Goal: Task Accomplishment & Management: Manage account settings

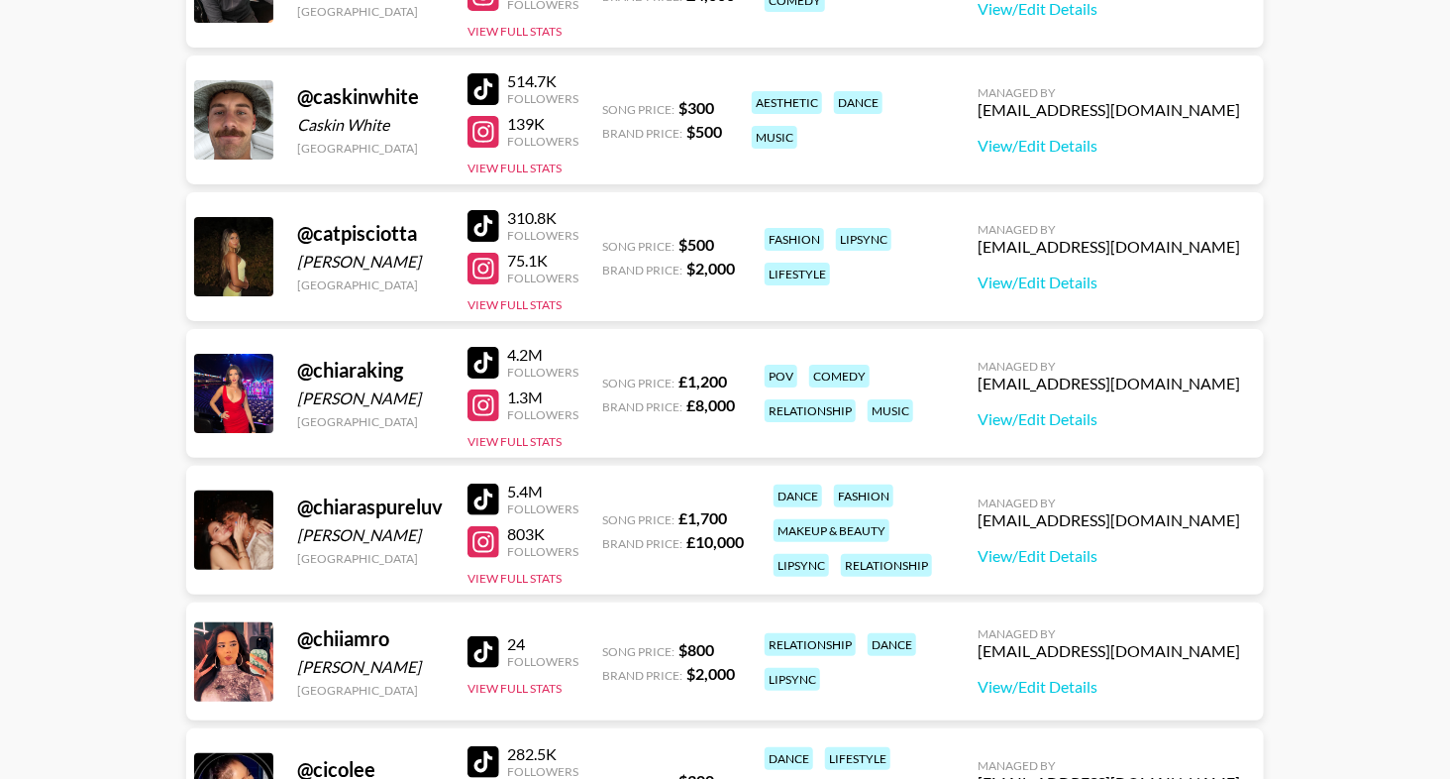
scroll to position [3239, 0]
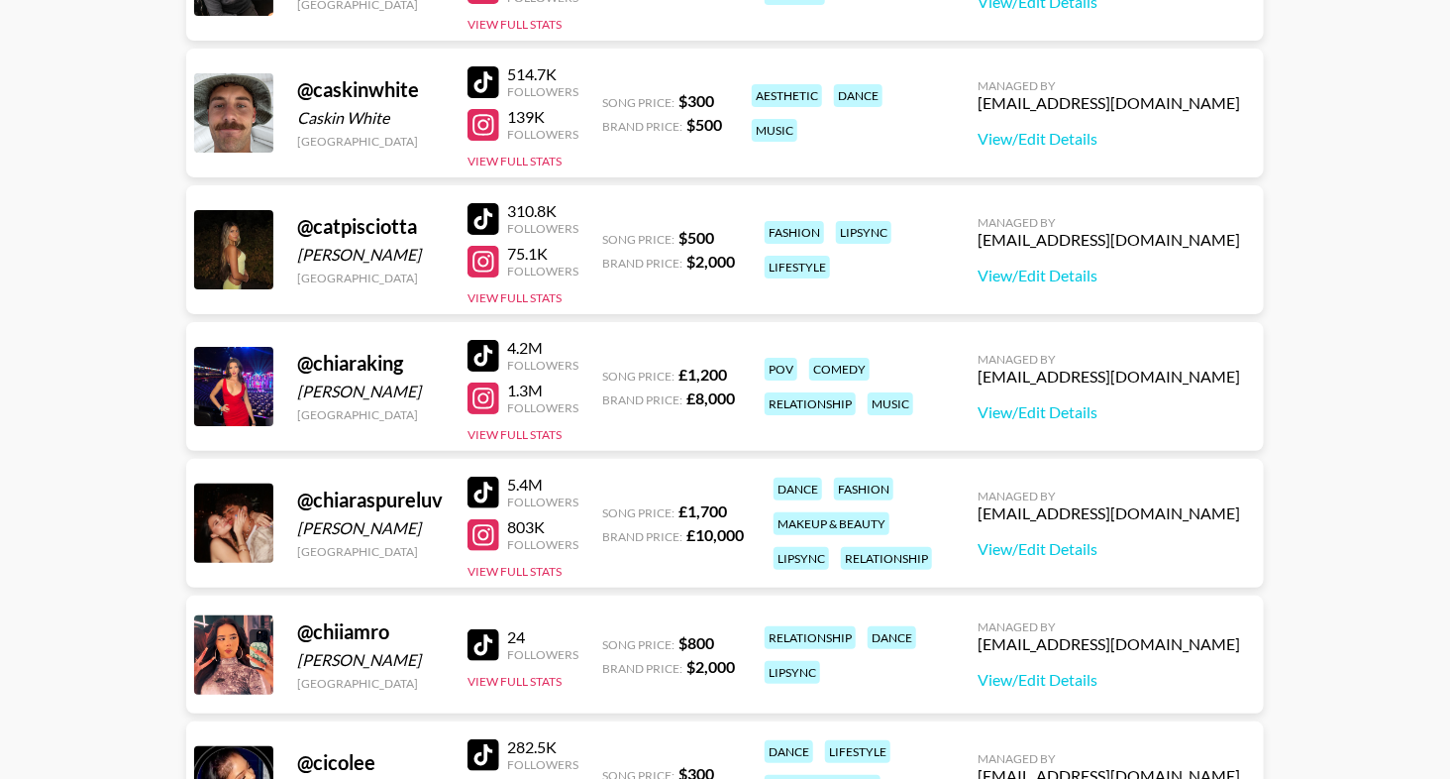
click at [481, 216] on div at bounding box center [484, 219] width 32 height 32
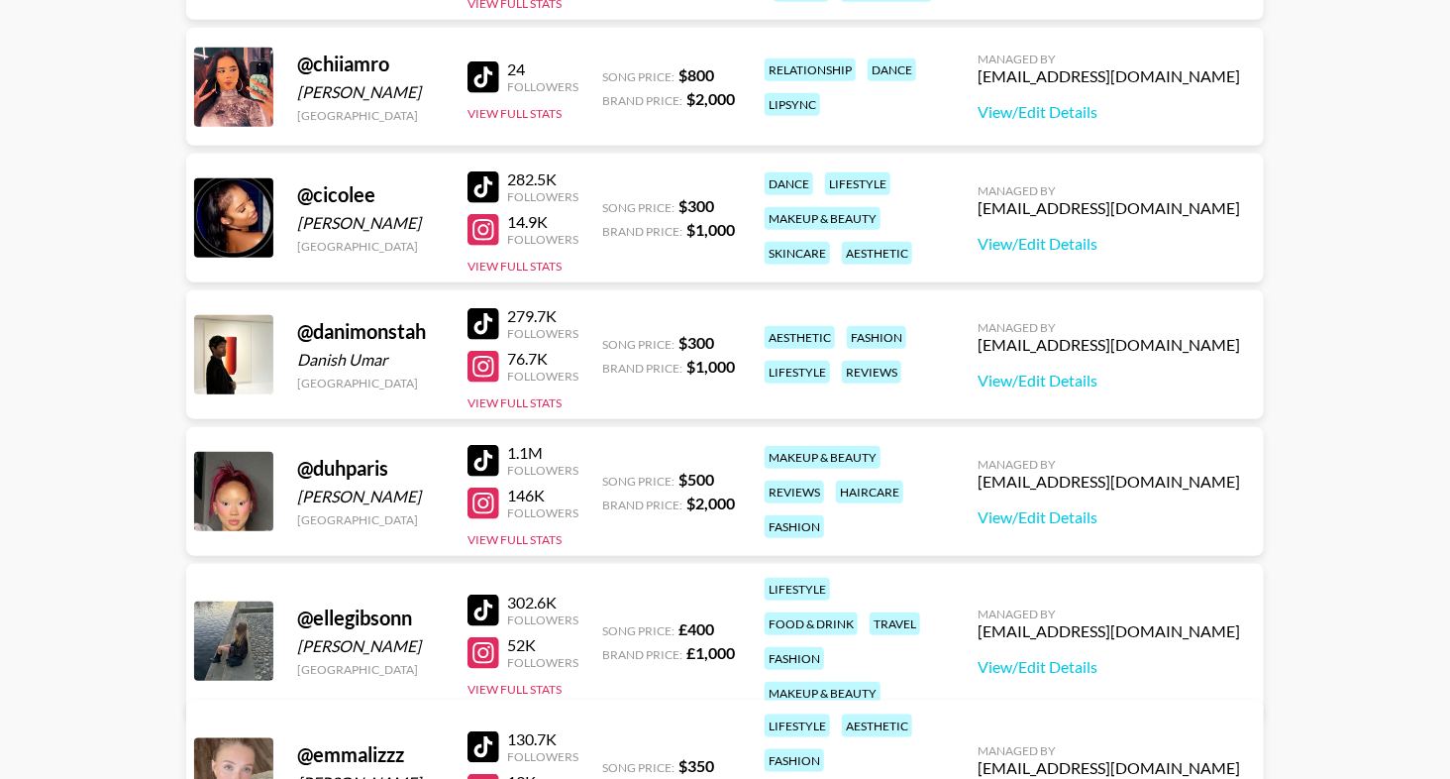
scroll to position [3832, 0]
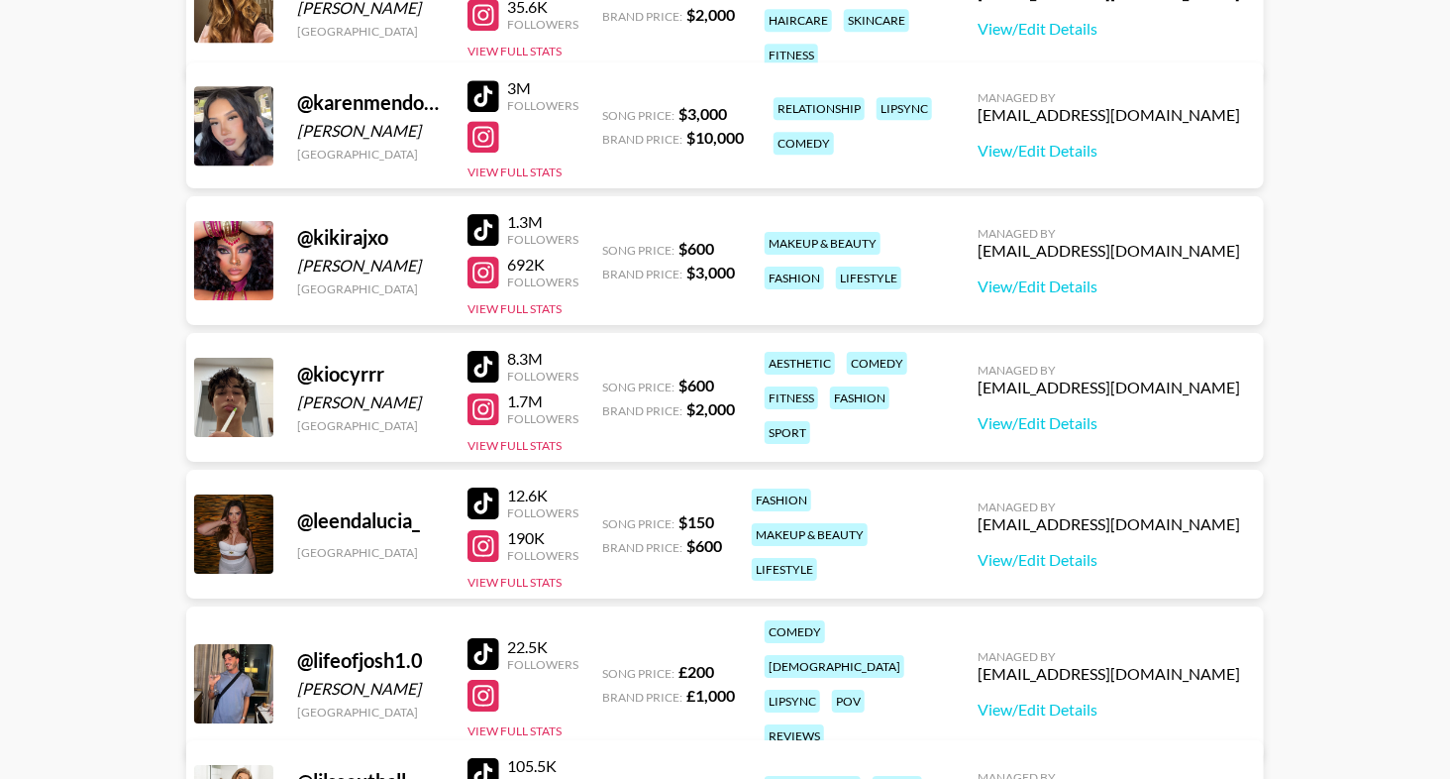
scroll to position [5939, 0]
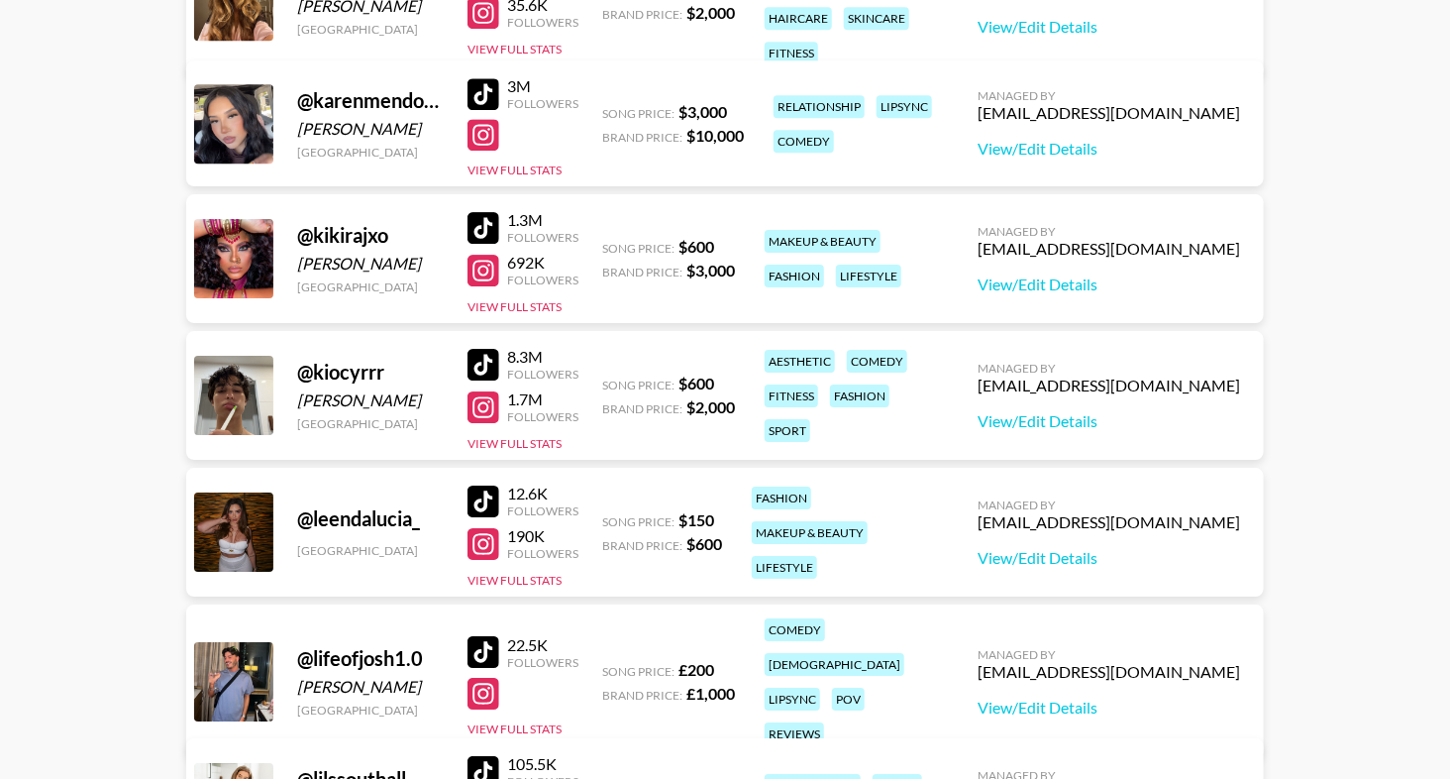
click at [486, 230] on div at bounding box center [484, 228] width 32 height 32
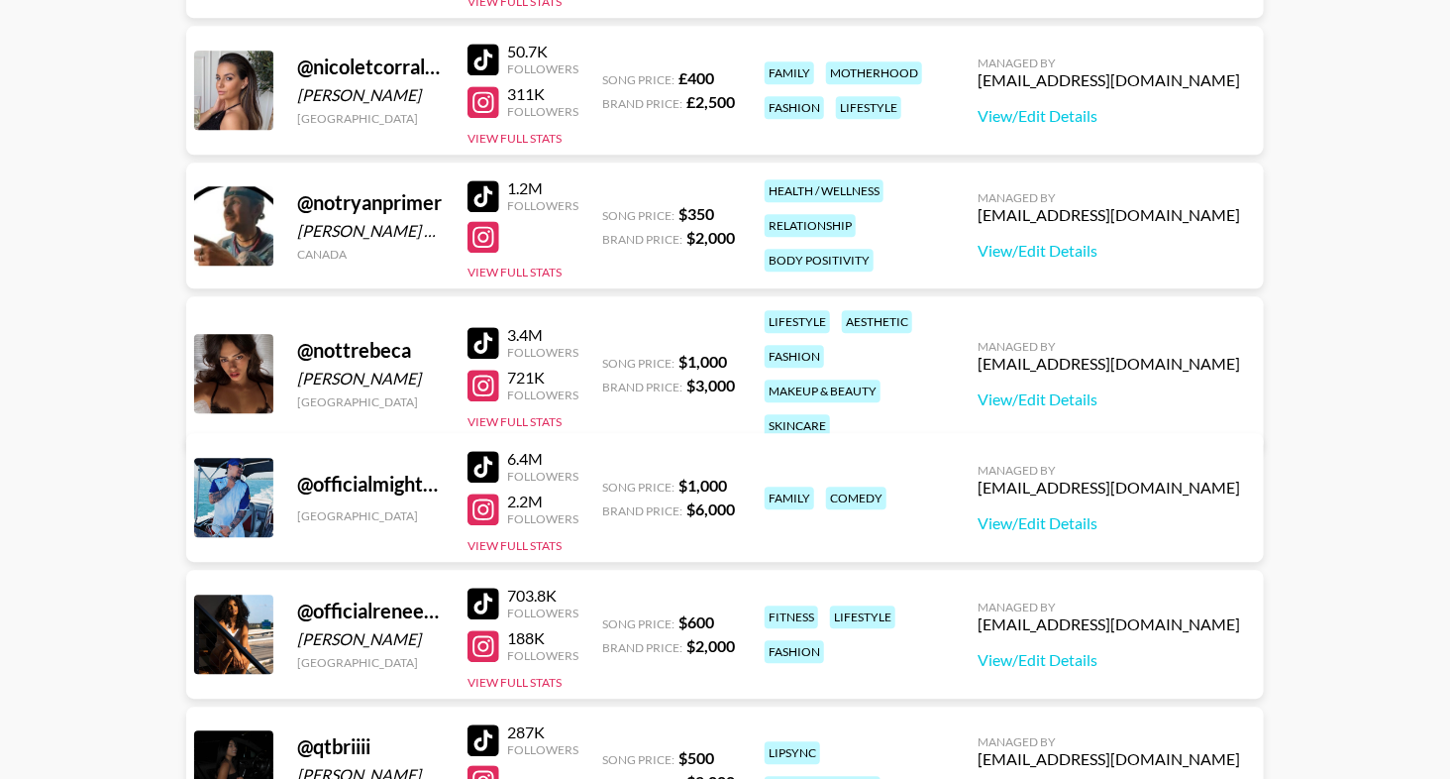
scroll to position [8555, 0]
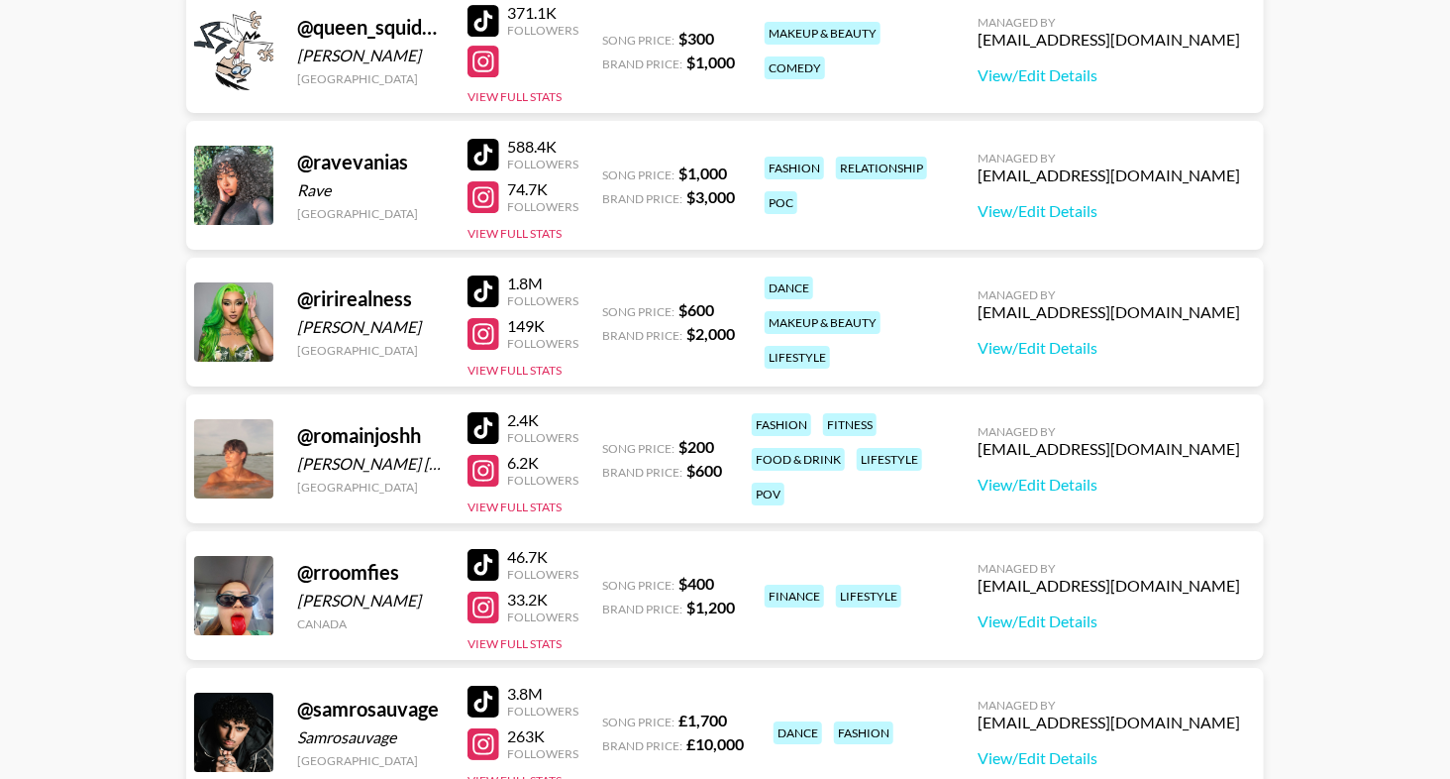
scroll to position [9215, 0]
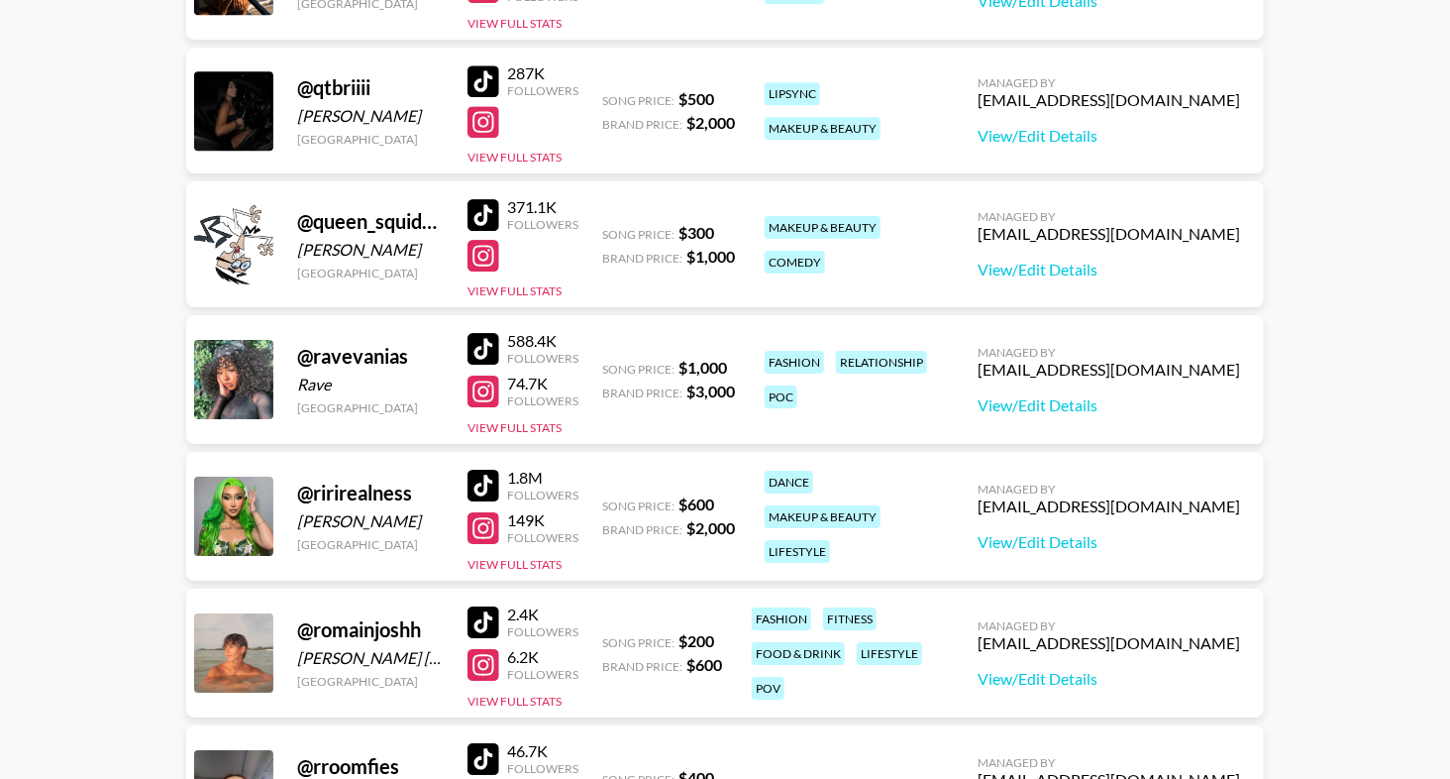
click at [492, 82] on div at bounding box center [484, 81] width 32 height 32
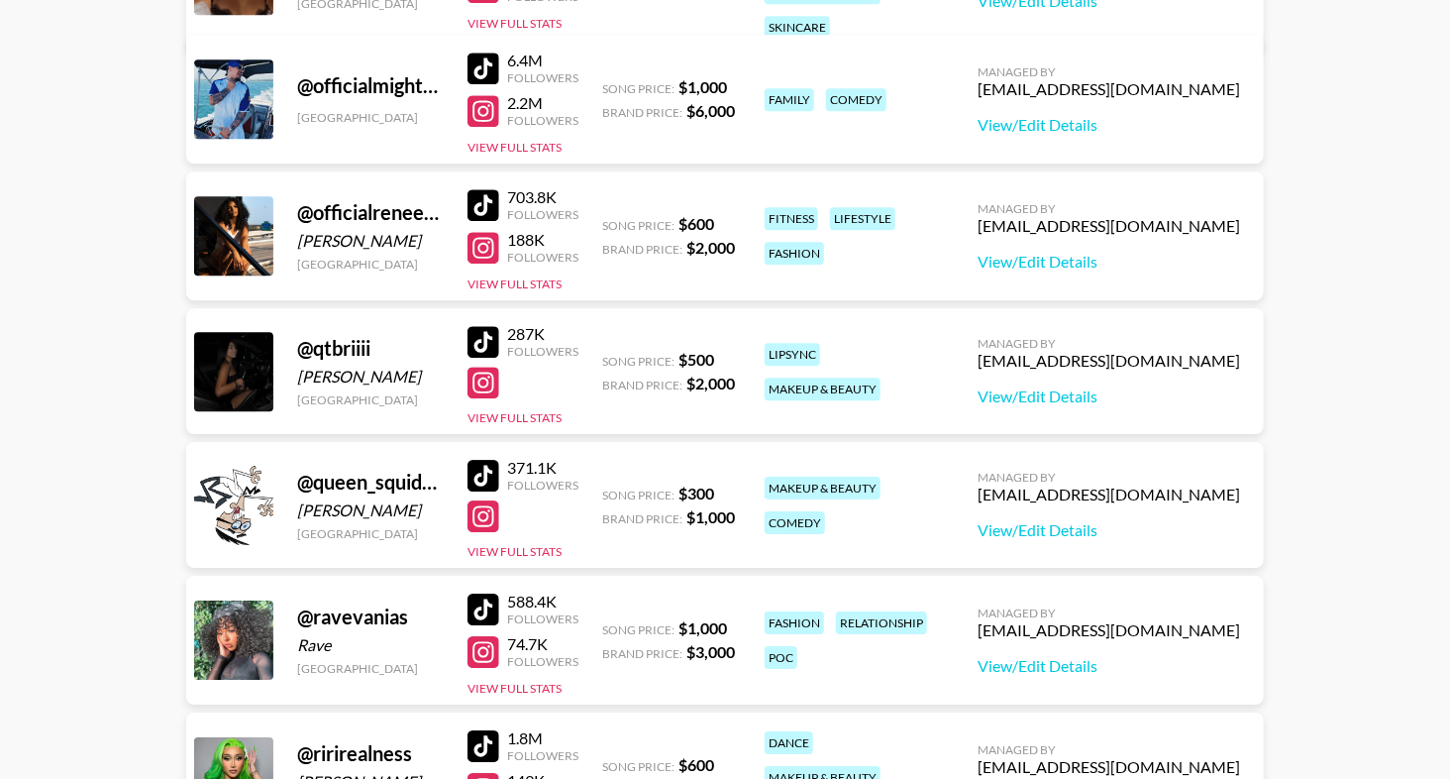
scroll to position [8993, 0]
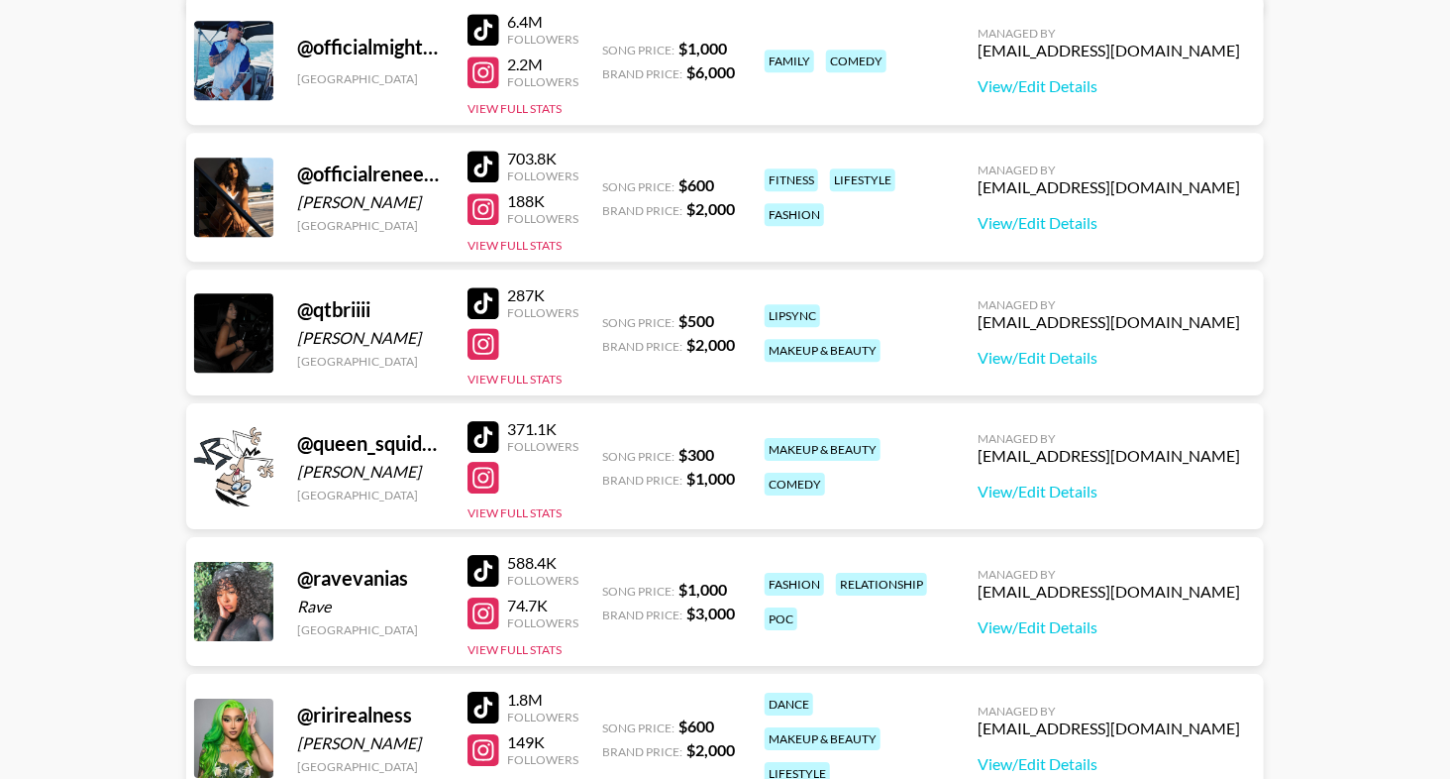
click at [484, 577] on div at bounding box center [484, 571] width 32 height 32
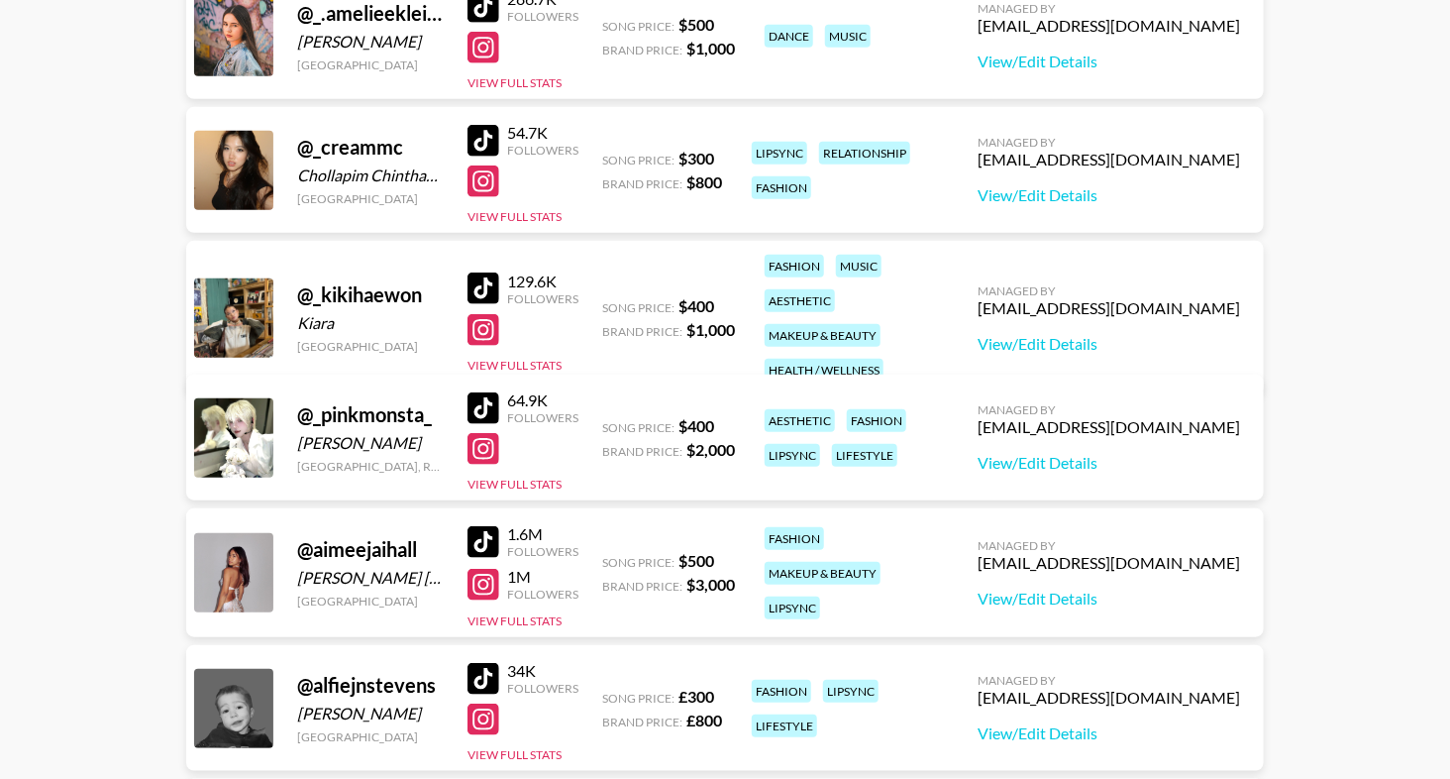
scroll to position [0, 0]
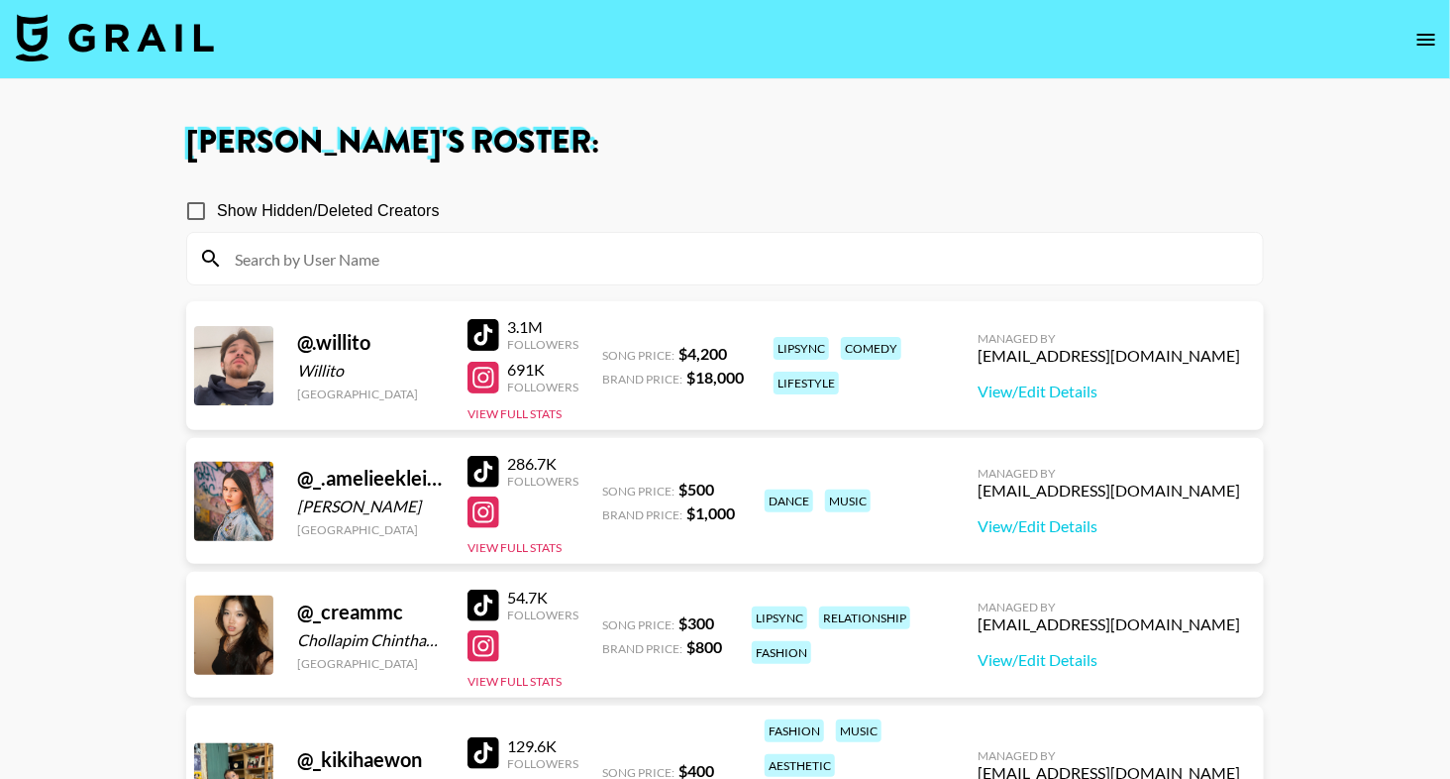
click at [86, 50] on img at bounding box center [115, 38] width 198 height 48
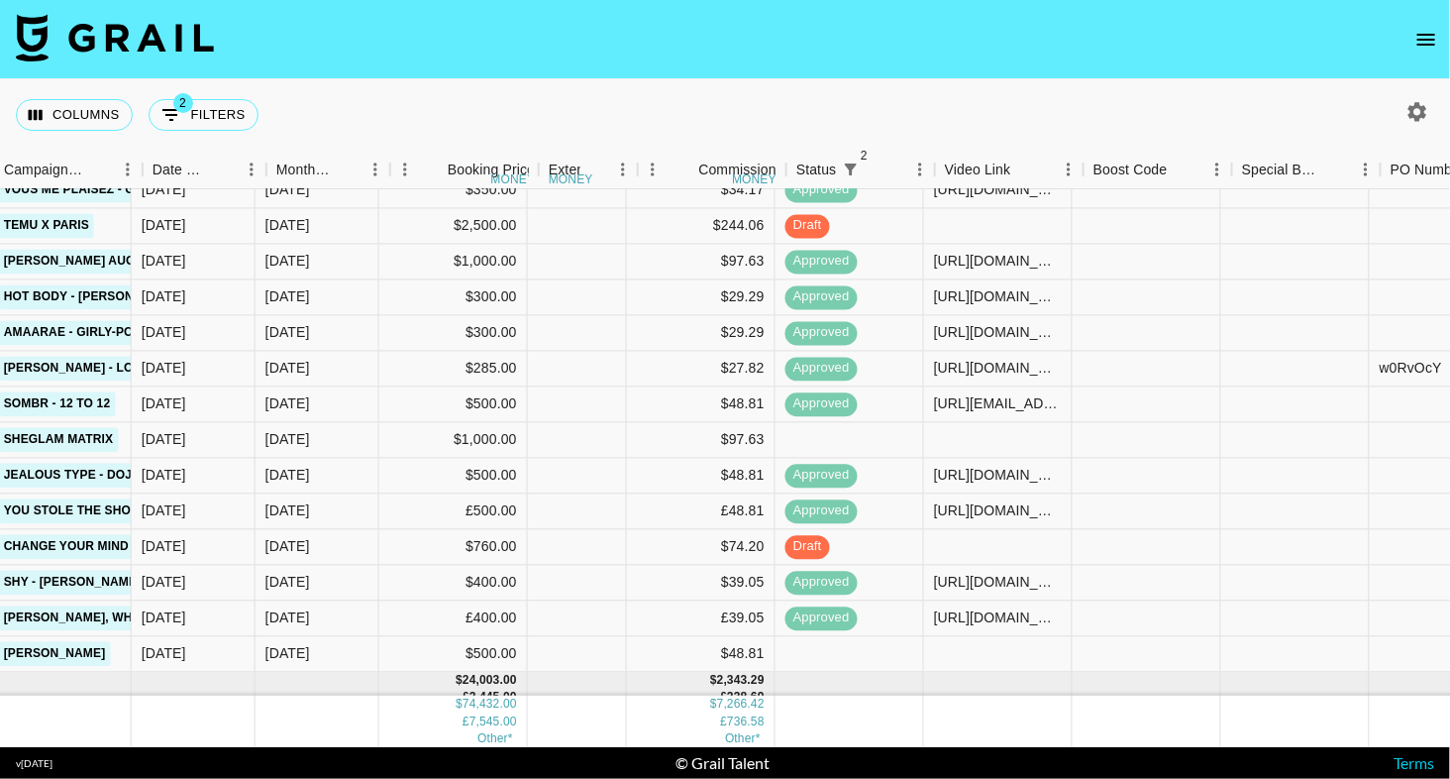
scroll to position [381, 983]
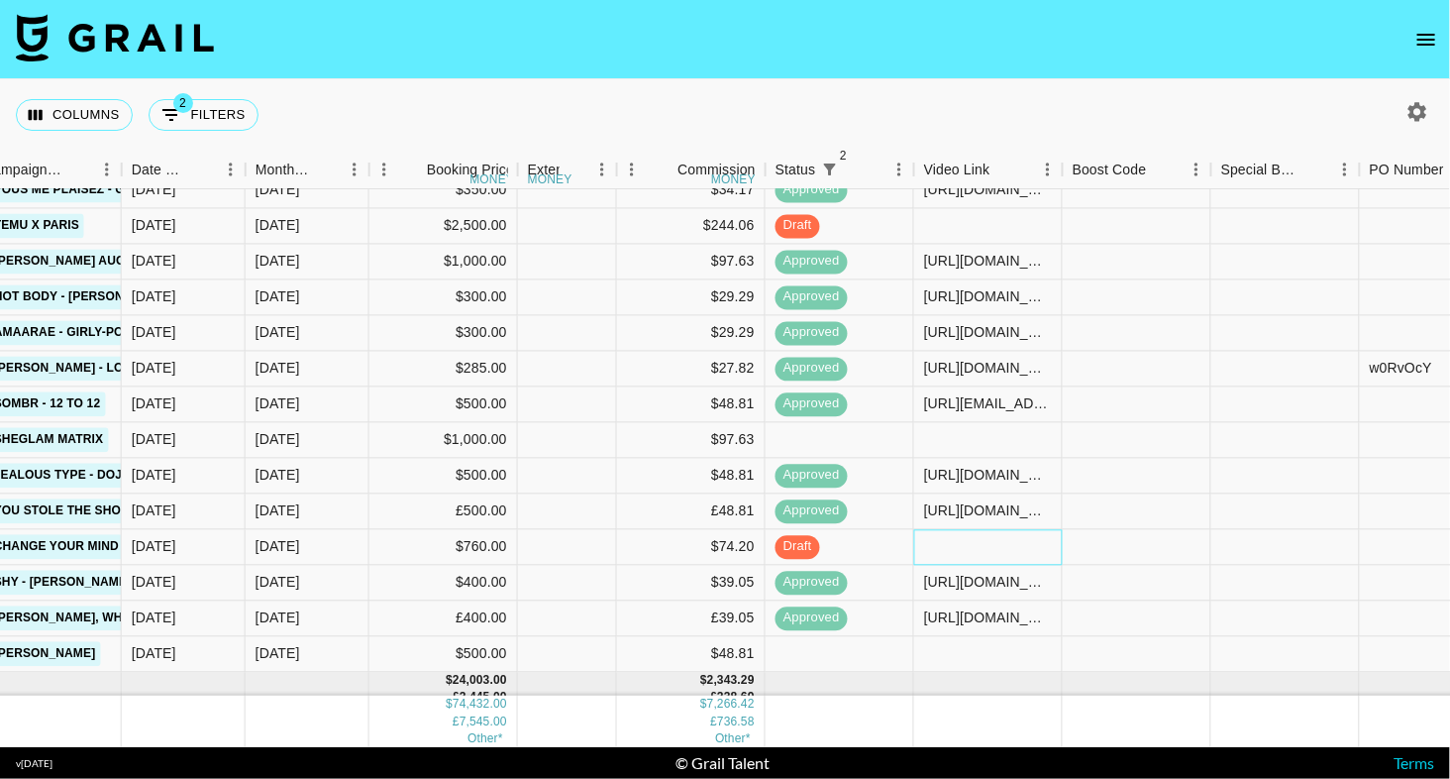
click at [961, 551] on div at bounding box center [988, 548] width 149 height 36
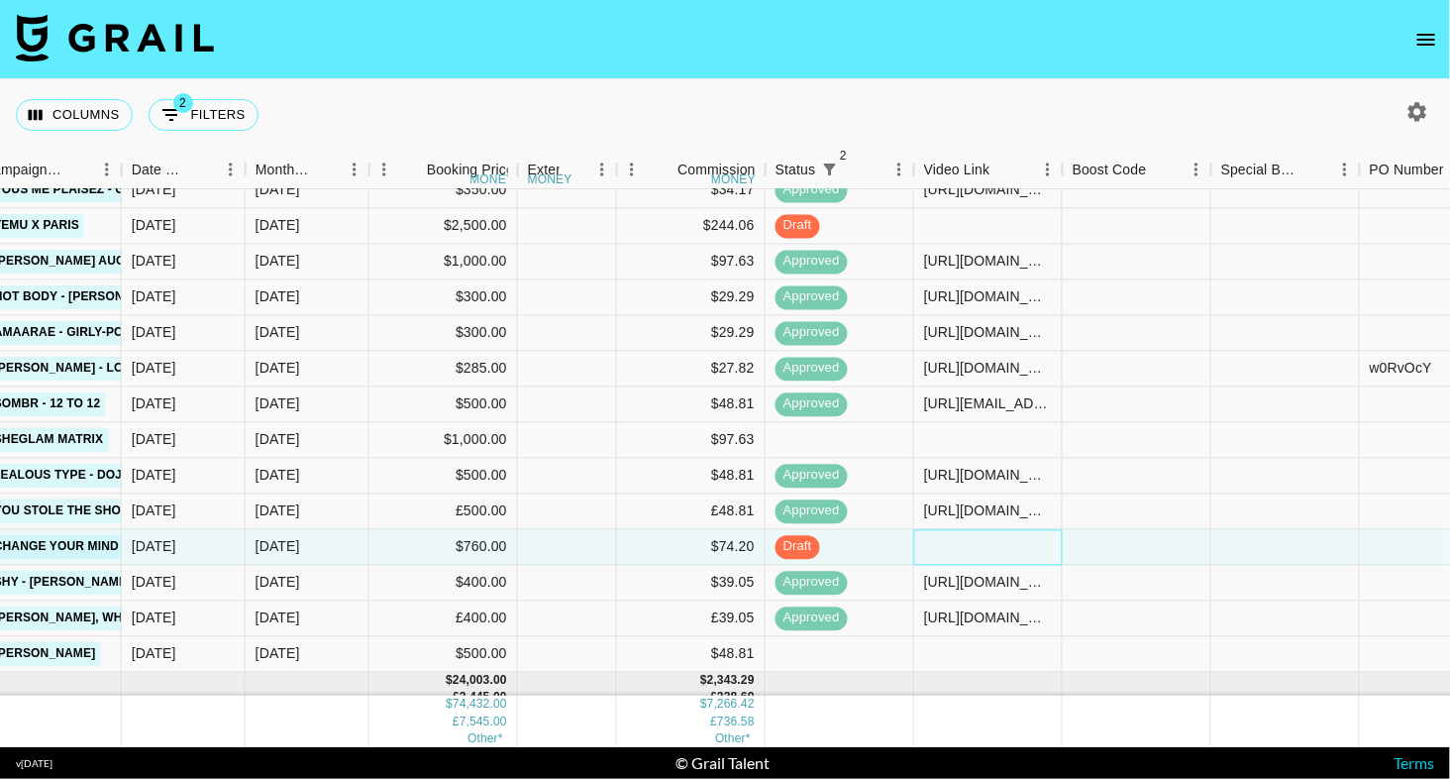
click at [961, 551] on div at bounding box center [988, 548] width 149 height 36
type input "[URL][DOMAIN_NAME]"
click at [1101, 111] on div "Columns 2 Filters + Booking" at bounding box center [725, 114] width 1450 height 71
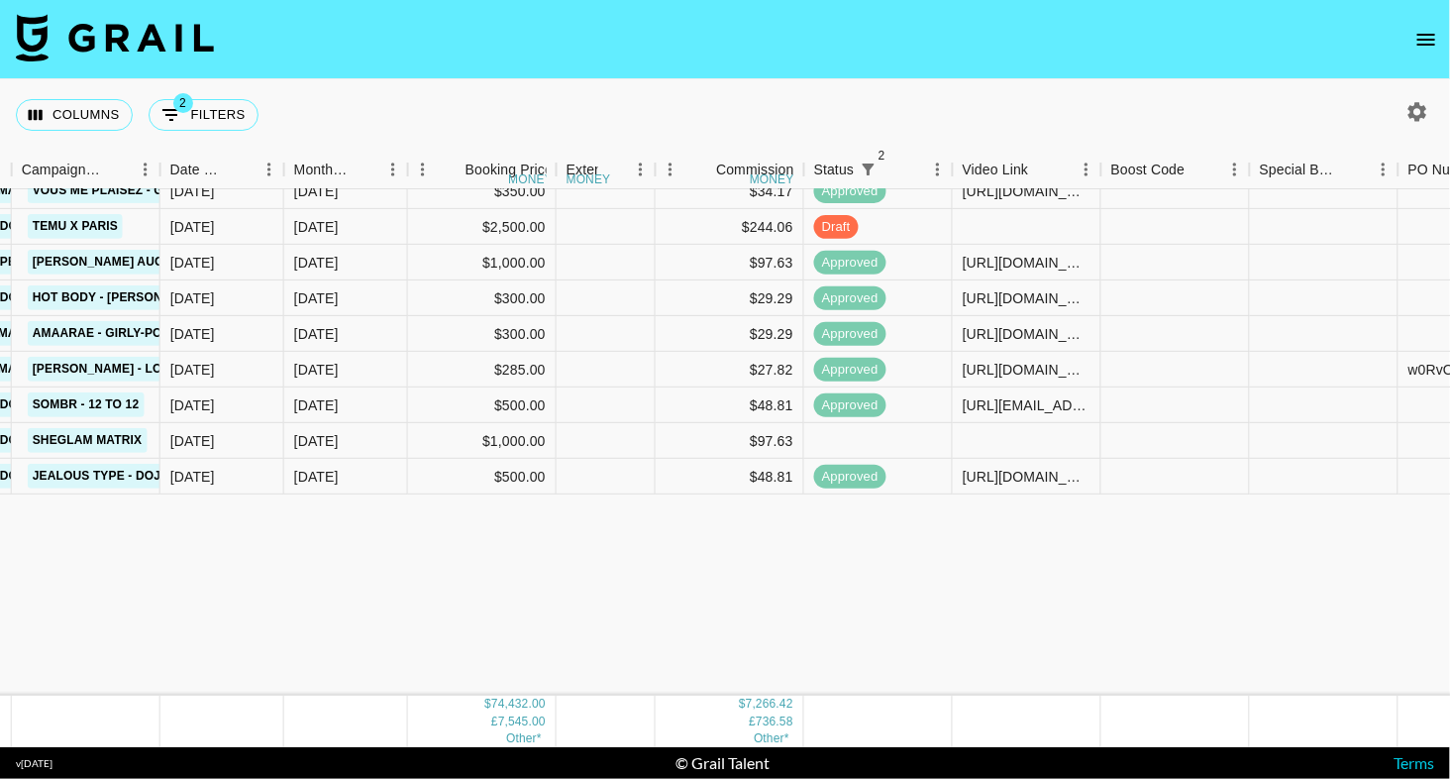
scroll to position [0, 944]
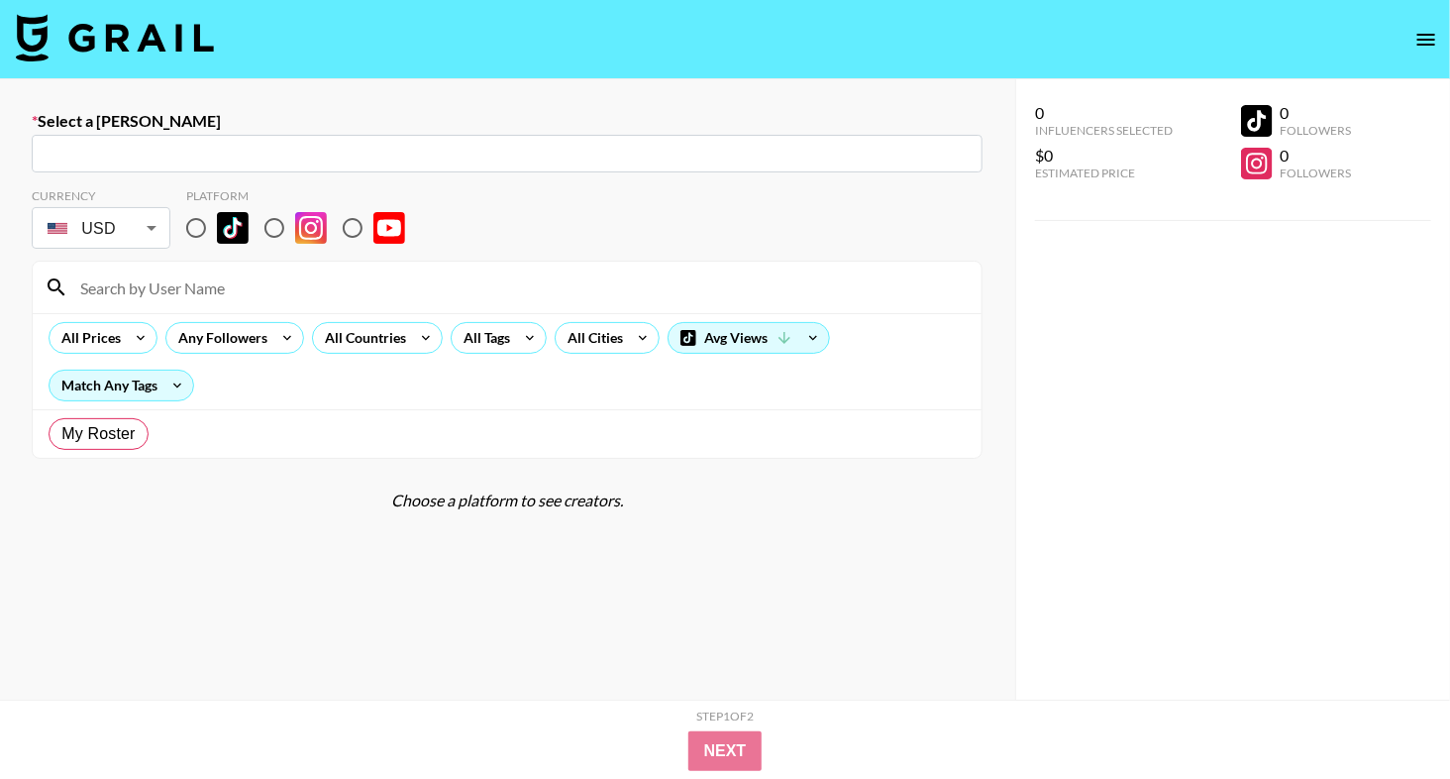
radio input "true"
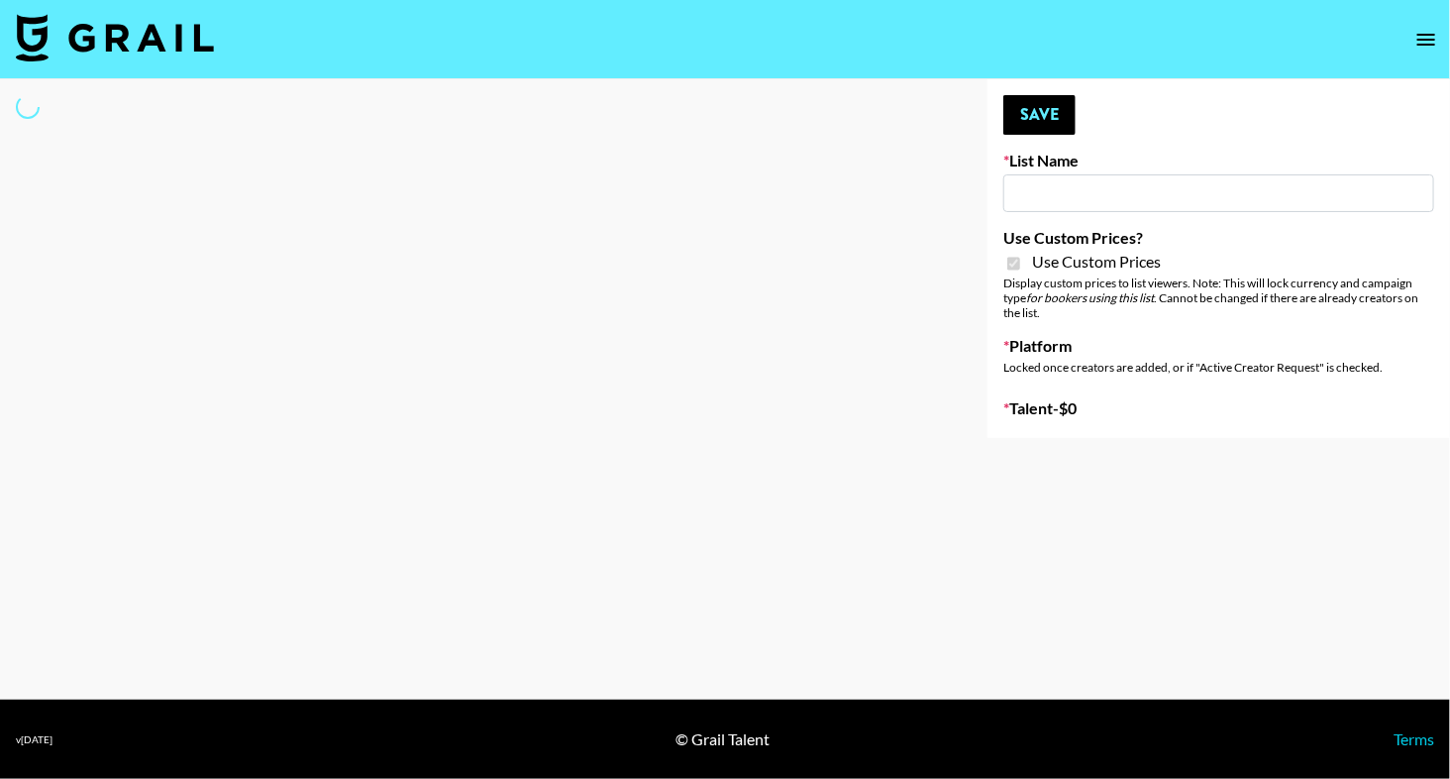
type input "Phoenix Based Creators"
checkbox input "true"
select select "Brand"
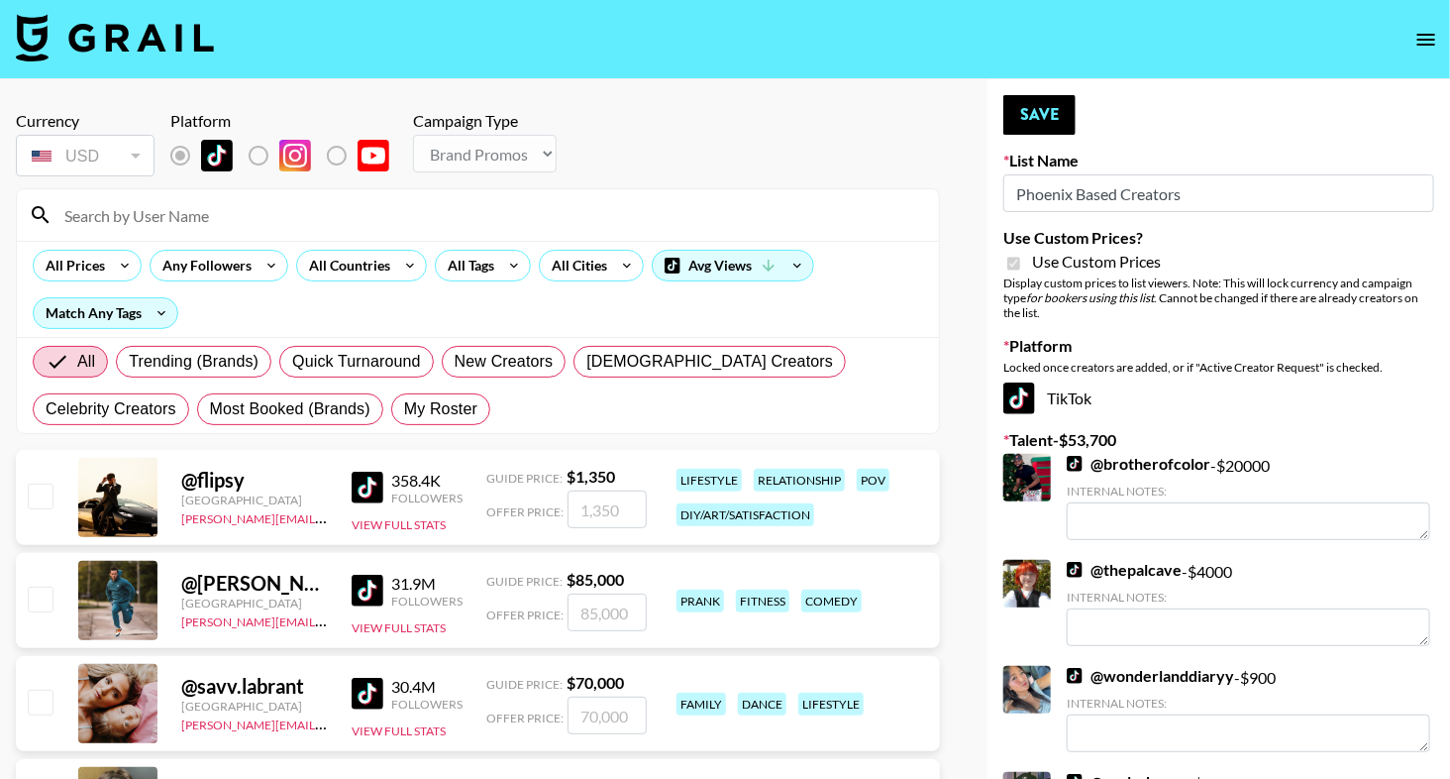
click at [433, 210] on input at bounding box center [490, 215] width 875 height 32
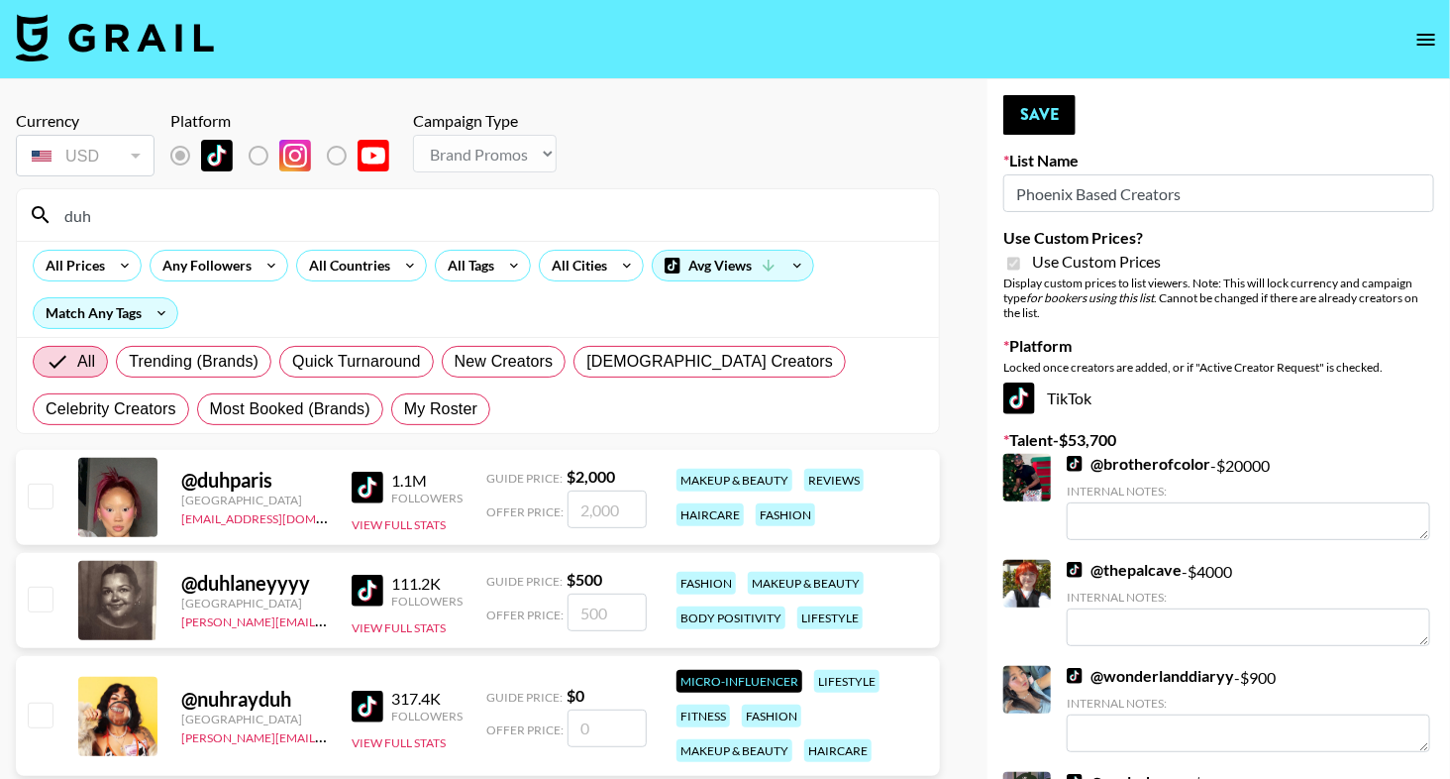
type input "duh"
click at [35, 496] on input "checkbox" at bounding box center [40, 495] width 24 height 24
checkbox input "true"
type input "2000"
click at [1055, 121] on button "Save" at bounding box center [1039, 115] width 72 height 40
